Goal: Information Seeking & Learning: Learn about a topic

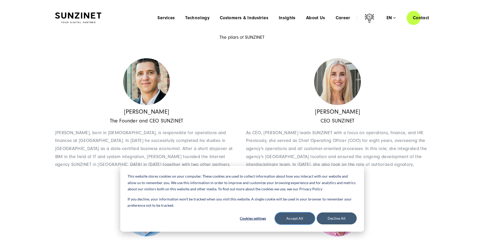
click at [297, 218] on button "Accept All" at bounding box center [295, 218] width 40 height 12
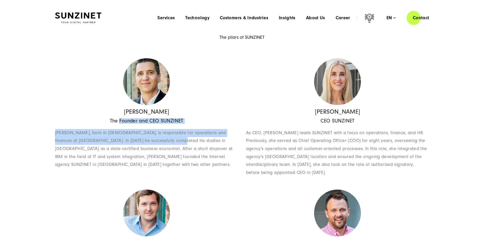
drag, startPoint x: 130, startPoint y: 130, endPoint x: 160, endPoint y: 140, distance: 31.6
click at [160, 140] on div "The Founder and CEO SUNZINET Georges Wolff, born in 1971, is responsible for op…" at bounding box center [146, 146] width 183 height 56
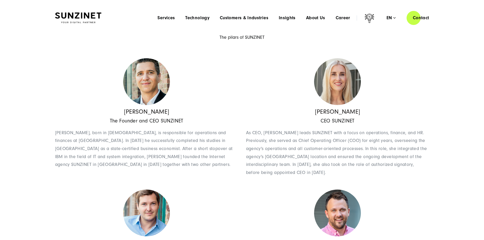
click at [166, 142] on span "Georges Wolff, born in 1971, is responsible for operations and finances at SUNZ…" at bounding box center [144, 148] width 178 height 37
drag, startPoint x: 208, startPoint y: 160, endPoint x: 222, endPoint y: 162, distance: 14.1
click at [209, 161] on p "Georges Wolff, born in 1971, is responsible for operations and finances at SUNZ…" at bounding box center [146, 149] width 183 height 40
click at [222, 162] on p "Georges Wolff, born in 1971, is responsible for operations and finances at SUNZ…" at bounding box center [146, 149] width 183 height 40
drag, startPoint x: 137, startPoint y: 147, endPoint x: 169, endPoint y: 150, distance: 32.4
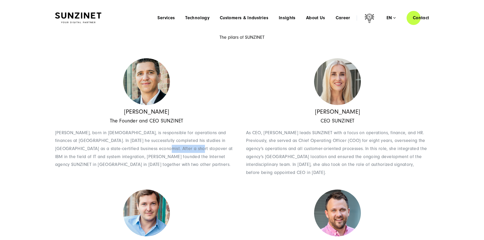
click at [169, 150] on span "Georges Wolff, born in 1971, is responsible for operations and finances at SUNZ…" at bounding box center [144, 148] width 178 height 37
click at [188, 150] on span "Georges Wolff, born in 1971, is responsible for operations and finances at SUNZ…" at bounding box center [144, 148] width 178 height 37
click at [188, 150] on span "[PERSON_NAME], born in [DEMOGRAPHIC_DATA], is responsible for operations and fi…" at bounding box center [144, 148] width 178 height 37
click at [191, 158] on span "[PERSON_NAME], born in [DEMOGRAPHIC_DATA], is responsible for operations and fi…" at bounding box center [144, 148] width 178 height 37
click at [171, 158] on span "[PERSON_NAME], born in [DEMOGRAPHIC_DATA], is responsible for operations and fi…" at bounding box center [144, 148] width 178 height 37
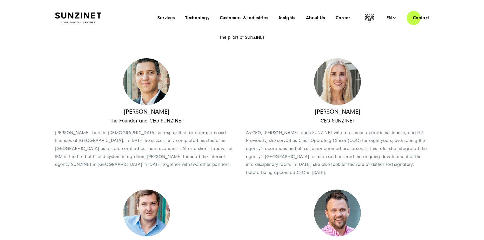
click at [314, 118] on div "Theresa Gruhler CEO SUNZINET As CEO, Theresa Gruhler leads SUNZINET with a focu…" at bounding box center [337, 145] width 183 height 74
click at [357, 124] on div "CEO SUNZINET As CEO, Theresa Gruhler leads SUNZINET with a focus on operations,…" at bounding box center [337, 150] width 183 height 64
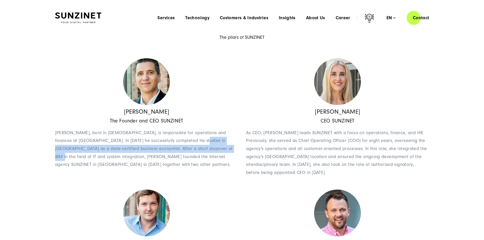
drag, startPoint x: 184, startPoint y: 141, endPoint x: 210, endPoint y: 152, distance: 28.0
click at [210, 152] on p "[PERSON_NAME], born in [DEMOGRAPHIC_DATA], is responsible for operations and fi…" at bounding box center [146, 149] width 183 height 40
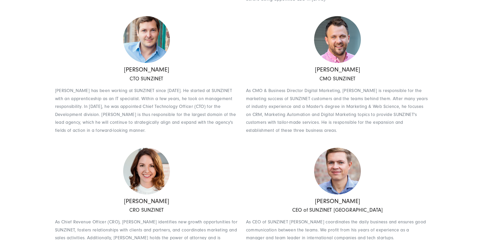
scroll to position [267, 0]
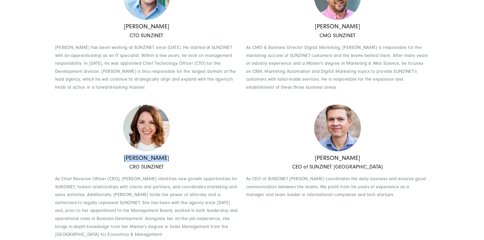
drag, startPoint x: 130, startPoint y: 157, endPoint x: 189, endPoint y: 161, distance: 58.9
click at [189, 161] on h4 "[PERSON_NAME]" at bounding box center [146, 158] width 183 height 8
click at [201, 92] on div "CTO SUNZINET Sebastian Spill has been working at SUNZINET since 2007. He starte…" at bounding box center [146, 65] width 183 height 64
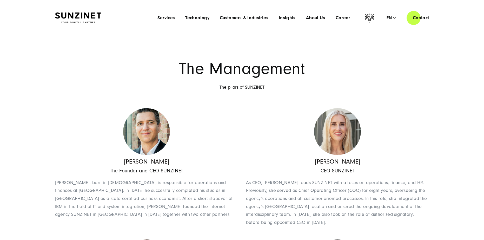
scroll to position [0, 0]
click at [162, 20] on span "Services" at bounding box center [166, 17] width 17 height 5
click at [196, 20] on span "Technology" at bounding box center [197, 17] width 24 height 5
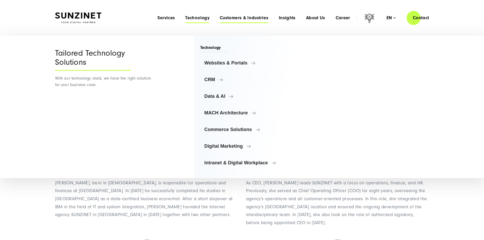
click at [248, 20] on span "Customers & Industries" at bounding box center [244, 17] width 49 height 5
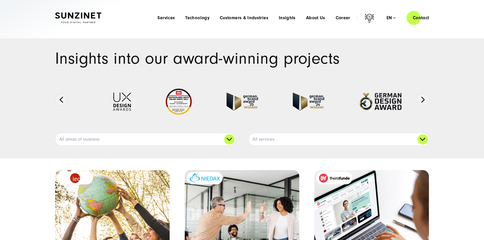
drag, startPoint x: 188, startPoint y: 61, endPoint x: 183, endPoint y: 58, distance: 5.6
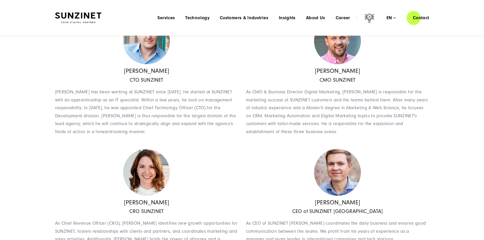
scroll to position [303, 0]
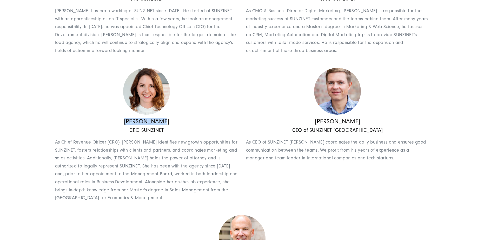
drag, startPoint x: 124, startPoint y: 120, endPoint x: 176, endPoint y: 124, distance: 51.7
click at [176, 124] on h4 "[PERSON_NAME]" at bounding box center [146, 122] width 183 height 8
click at [260, 121] on h4 "[PERSON_NAME]" at bounding box center [337, 122] width 183 height 8
drag, startPoint x: 154, startPoint y: 131, endPoint x: 206, endPoint y: 133, distance: 52.1
click at [183, 133] on h5 "CRO SUNZINET" at bounding box center [146, 130] width 183 height 5
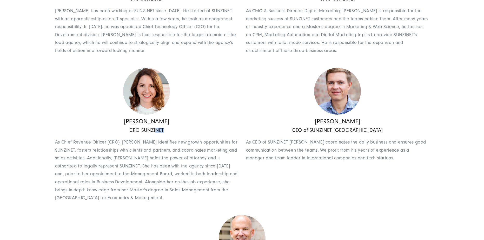
click at [206, 133] on div "CRO SUNZINET As Chief Revenue Officer (CRO), Simona identifies new growth oppor…" at bounding box center [146, 168] width 183 height 80
drag, startPoint x: 116, startPoint y: 132, endPoint x: 161, endPoint y: 134, distance: 44.3
click at [161, 134] on div "CRO SUNZINET As Chief Revenue Officer (CRO), Simona identifies new growth oppor…" at bounding box center [146, 168] width 183 height 80
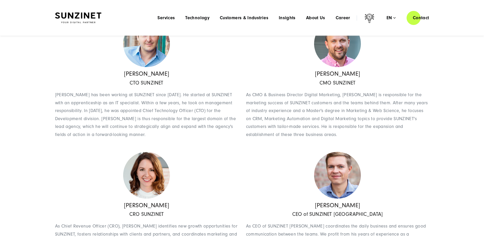
scroll to position [260, 0]
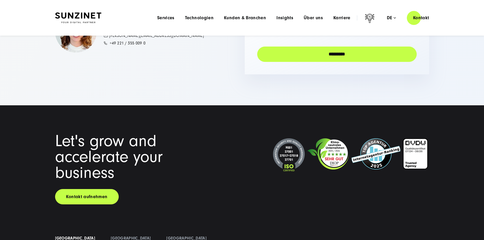
scroll to position [4983, 0]
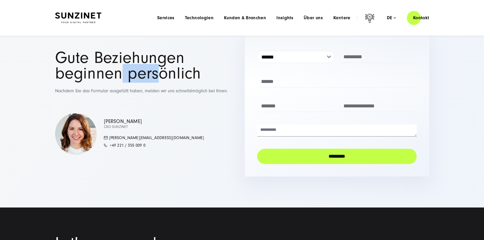
drag, startPoint x: 82, startPoint y: 93, endPoint x: 150, endPoint y: 98, distance: 67.8
click at [150, 82] on h1 "Gute Beziehungen beginnen persönlich" at bounding box center [147, 66] width 185 height 32
click at [168, 82] on h1 "Gute Beziehungen beginnen persönlich" at bounding box center [147, 66] width 185 height 32
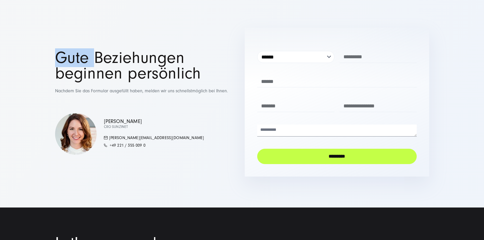
scroll to position [4976, 0]
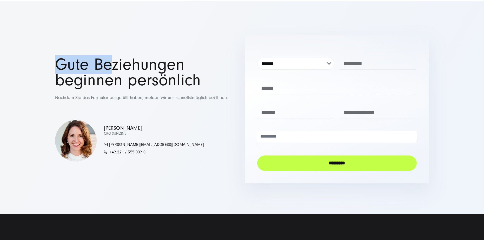
drag, startPoint x: 113, startPoint y: 77, endPoint x: 111, endPoint y: 89, distance: 12.1
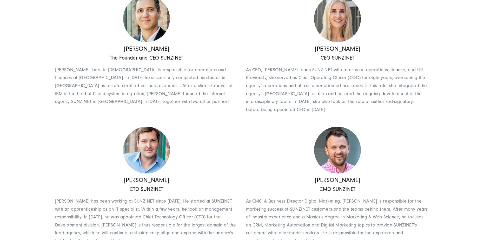
scroll to position [130, 0]
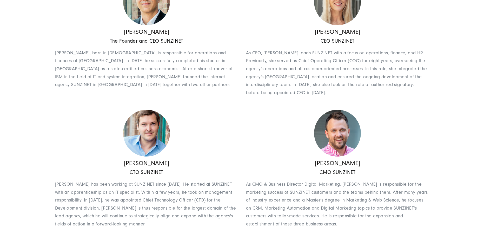
drag, startPoint x: 119, startPoint y: 164, endPoint x: 165, endPoint y: 164, distance: 46.8
click at [165, 164] on h4 "[PERSON_NAME]" at bounding box center [146, 164] width 183 height 8
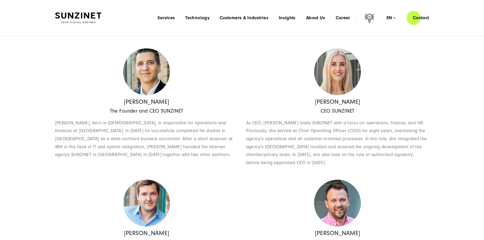
scroll to position [43, 0]
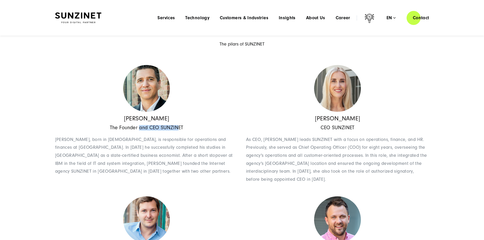
drag, startPoint x: 139, startPoint y: 128, endPoint x: 185, endPoint y: 130, distance: 45.8
click at [185, 130] on h5 "The Founder and CEO SUNZINET" at bounding box center [146, 127] width 183 height 5
click at [133, 145] on span "[PERSON_NAME], born in [DEMOGRAPHIC_DATA], is responsible for operations and fi…" at bounding box center [144, 155] width 178 height 37
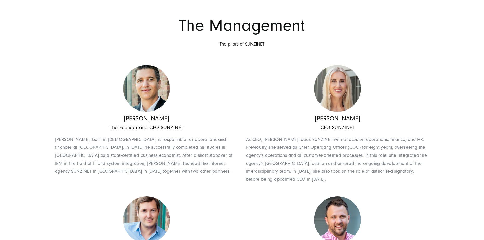
scroll to position [87, 0]
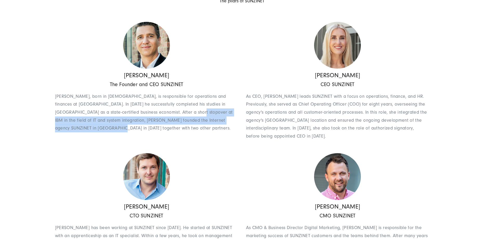
drag, startPoint x: 171, startPoint y: 109, endPoint x: 217, endPoint y: 127, distance: 49.4
click at [217, 127] on p "[PERSON_NAME], born in [DEMOGRAPHIC_DATA], is responsible for operations and fi…" at bounding box center [146, 113] width 183 height 40
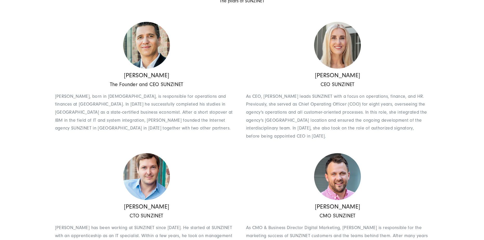
click at [192, 126] on p "[PERSON_NAME], born in [DEMOGRAPHIC_DATA], is responsible for operations and fi…" at bounding box center [146, 113] width 183 height 40
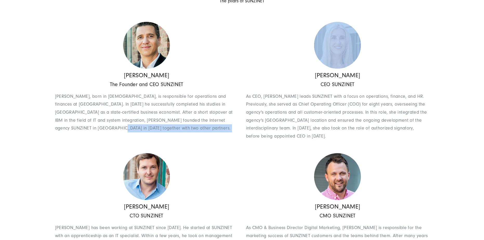
click at [192, 126] on p "[PERSON_NAME], born in [DEMOGRAPHIC_DATA], is responsible for operations and fi…" at bounding box center [146, 113] width 183 height 40
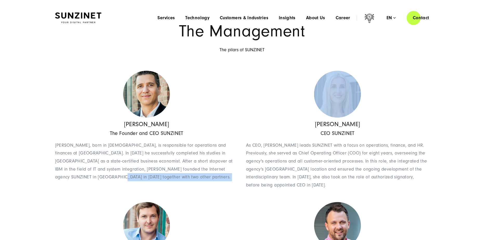
scroll to position [0, 0]
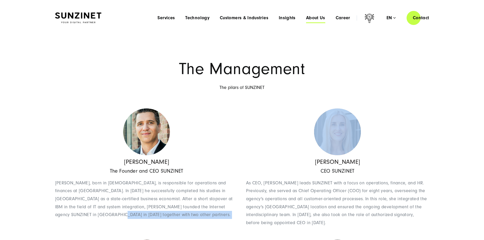
click at [312, 20] on span "About Us" at bounding box center [315, 17] width 19 height 5
click at [344, 20] on span "Career" at bounding box center [343, 17] width 15 height 5
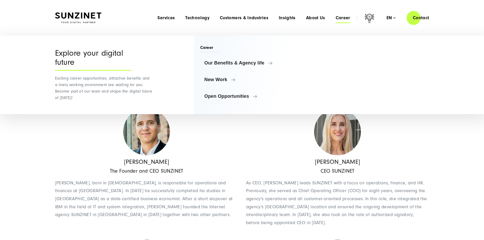
click at [197, 155] on div "[PERSON_NAME] The Founder and CEO SUNZINET [PERSON_NAME], born in [DEMOGRAPHIC_…" at bounding box center [148, 170] width 187 height 124
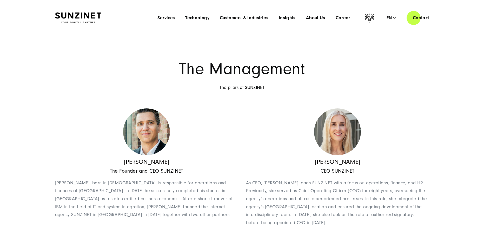
click at [243, 85] on p "The pilars of SUNZINET" at bounding box center [242, 88] width 374 height 8
drag, startPoint x: 226, startPoint y: 69, endPoint x: 271, endPoint y: 71, distance: 45.8
click at [271, 71] on h1 "The Management" at bounding box center [242, 69] width 374 height 16
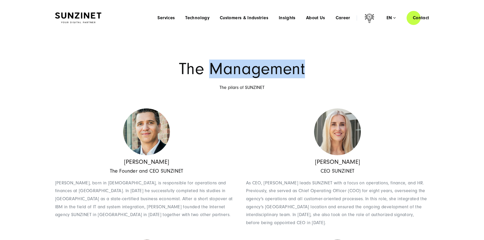
click at [271, 71] on h1 "The Management" at bounding box center [242, 69] width 374 height 16
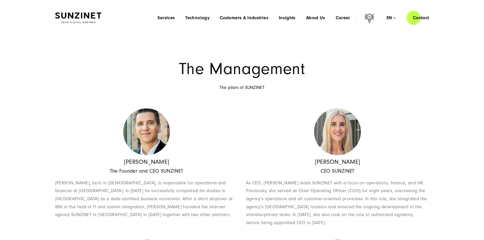
click at [271, 88] on p "The pilars of SUNZINET" at bounding box center [242, 88] width 374 height 8
click at [245, 79] on div "The Management The pilars of SUNZINET" at bounding box center [242, 76] width 374 height 30
click at [241, 69] on h1 "The Management" at bounding box center [242, 69] width 374 height 16
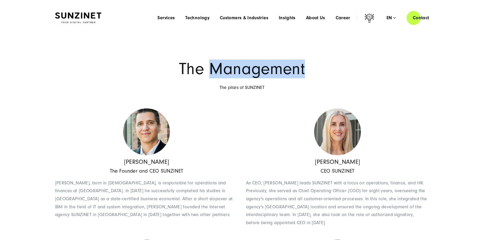
click at [241, 69] on h1 "The Management" at bounding box center [242, 69] width 374 height 16
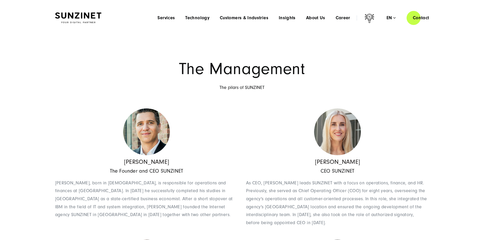
click at [262, 87] on p "The pilars of SUNZINET" at bounding box center [242, 88] width 374 height 8
click at [237, 74] on h1 "The Management" at bounding box center [242, 69] width 374 height 16
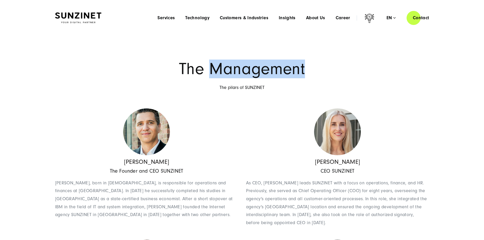
click at [237, 74] on h1 "The Management" at bounding box center [242, 69] width 374 height 16
